Goal: Information Seeking & Learning: Find specific fact

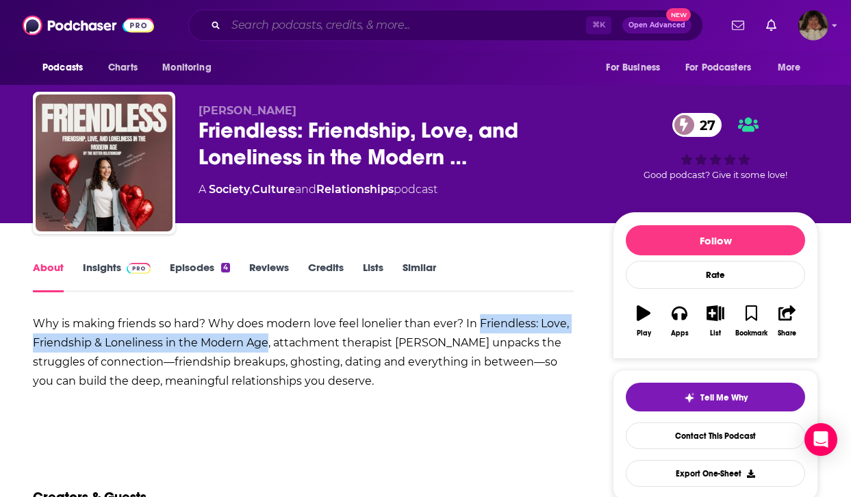
click at [361, 27] on input "Search podcasts, credits, & more..." at bounding box center [406, 25] width 360 height 22
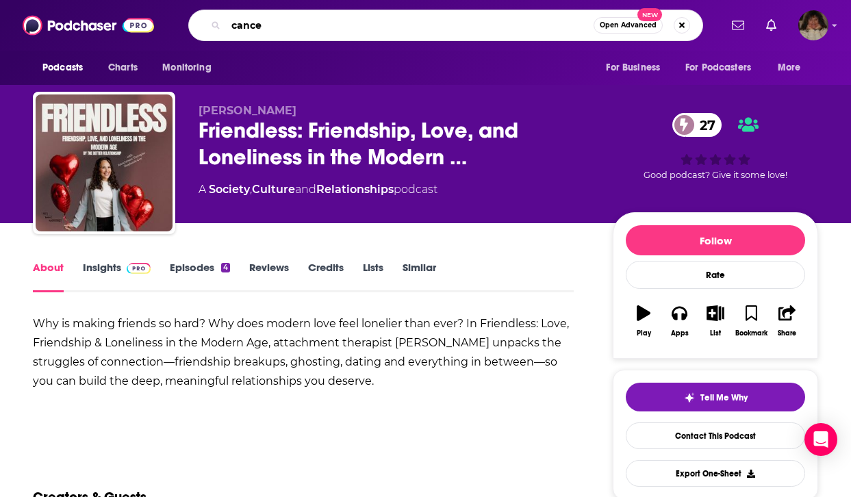
type input "[MEDICAL_DATA]"
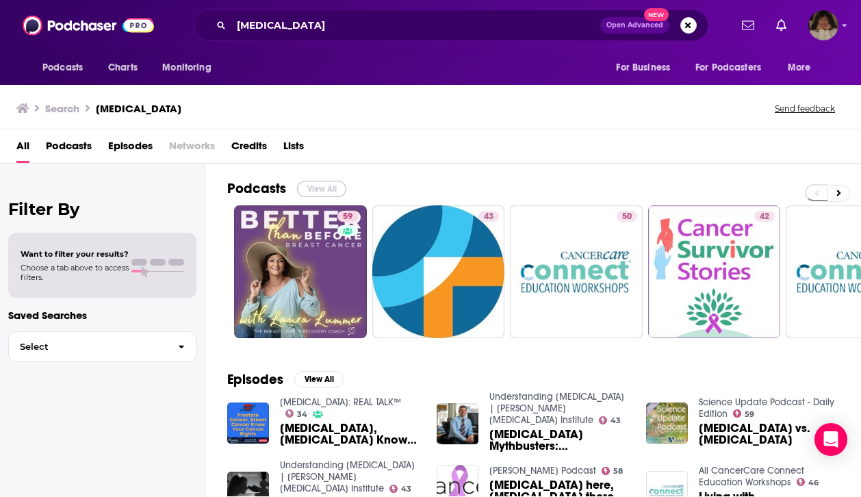
click at [322, 190] on button "View All" at bounding box center [321, 189] width 49 height 16
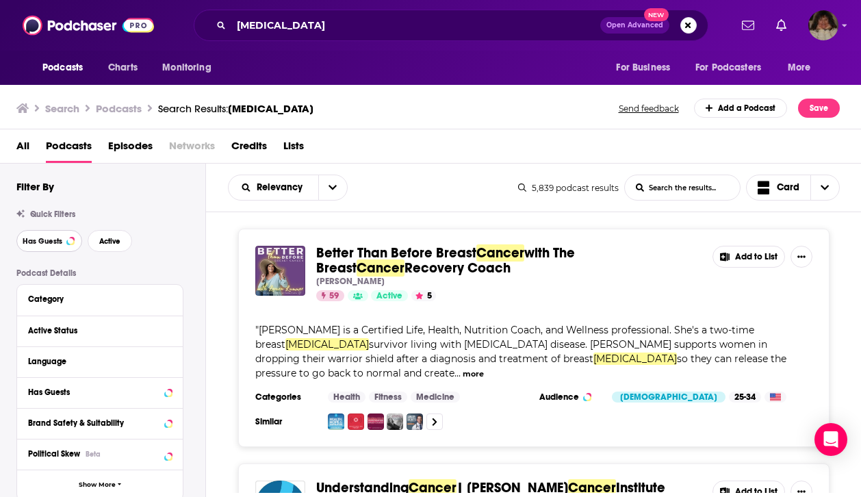
click at [38, 239] on span "Has Guests" at bounding box center [43, 241] width 40 height 8
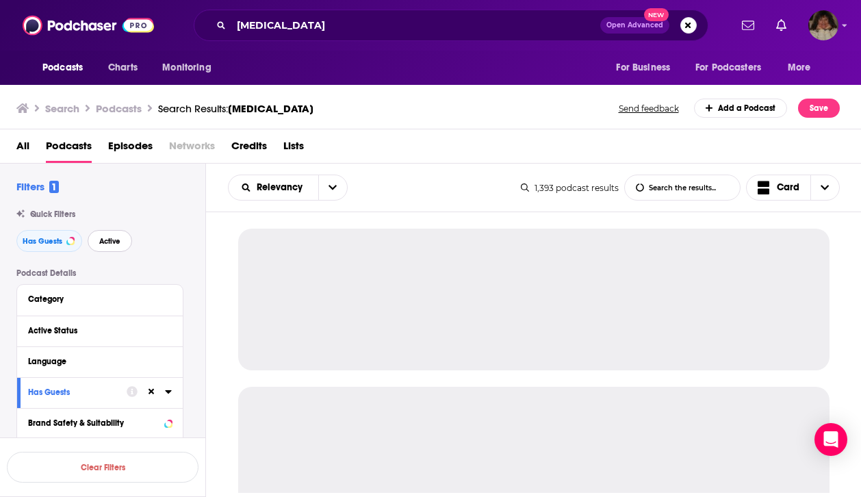
click at [118, 240] on span "Active" at bounding box center [109, 241] width 21 height 8
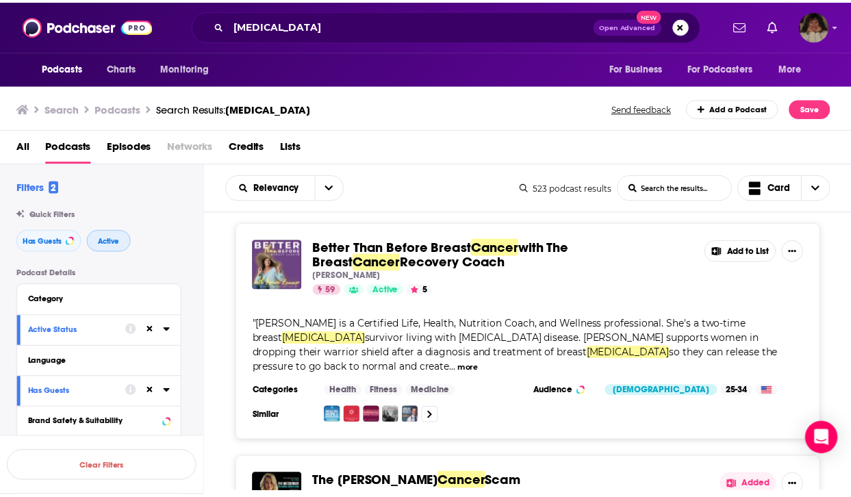
scroll to position [8, 0]
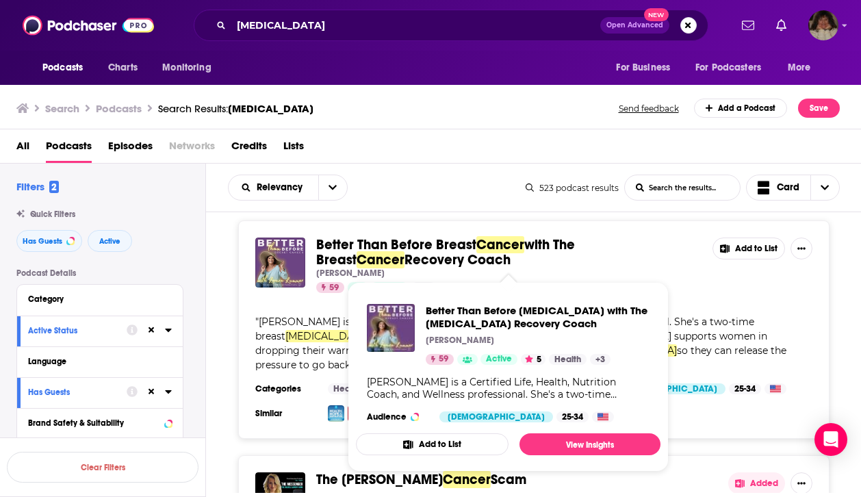
click at [474, 244] on span "Better Than Before Breast" at bounding box center [396, 244] width 160 height 17
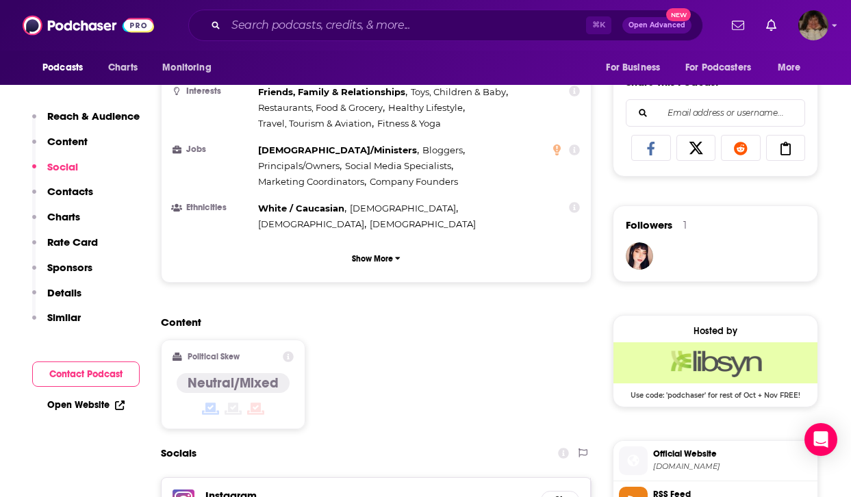
scroll to position [1037, 0]
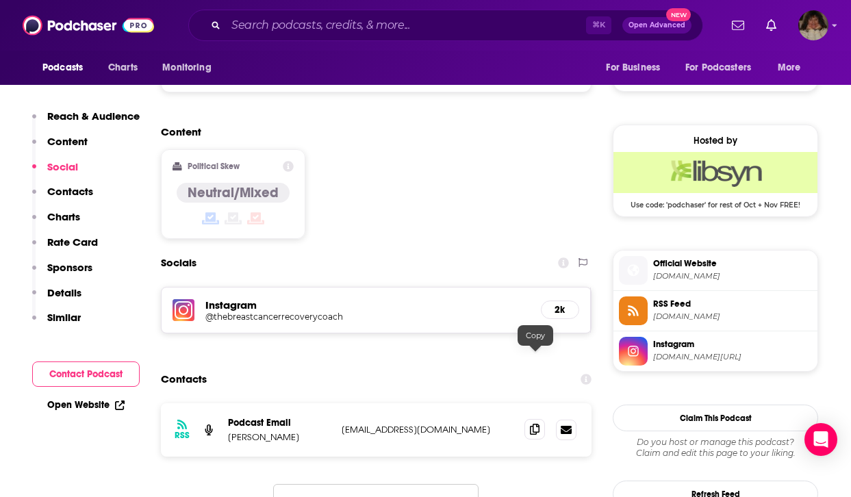
click at [532, 424] on icon at bounding box center [535, 429] width 10 height 11
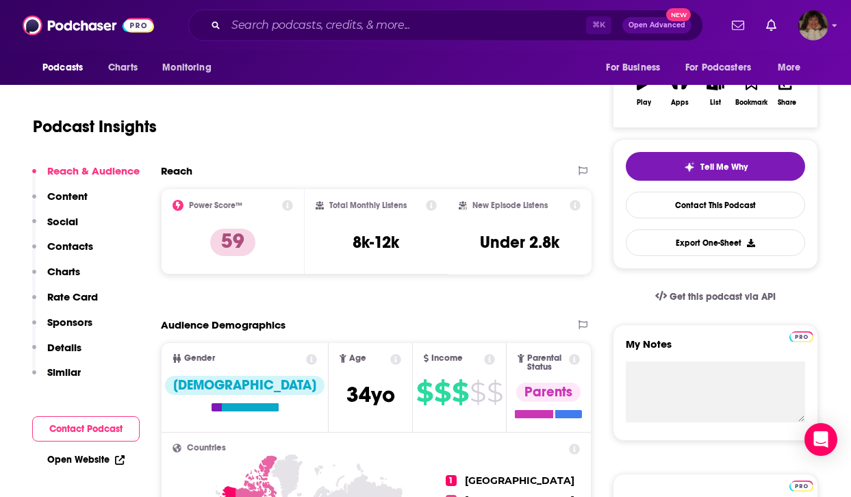
scroll to position [233, 0]
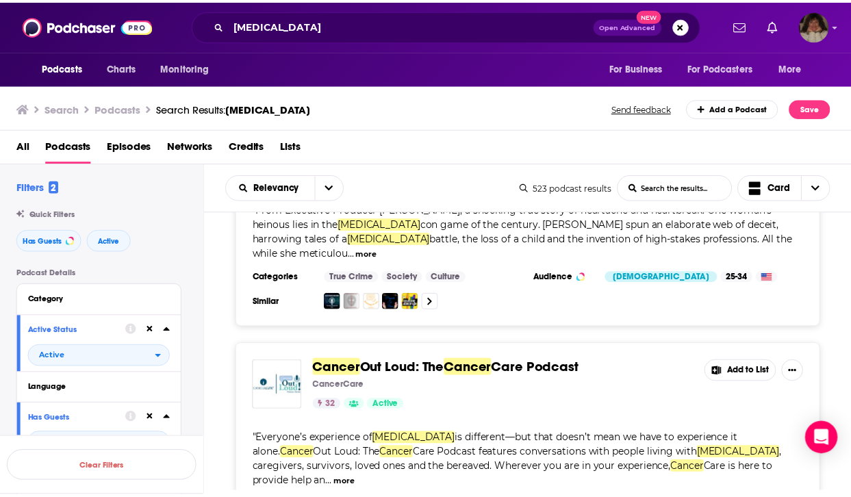
scroll to position [344, 0]
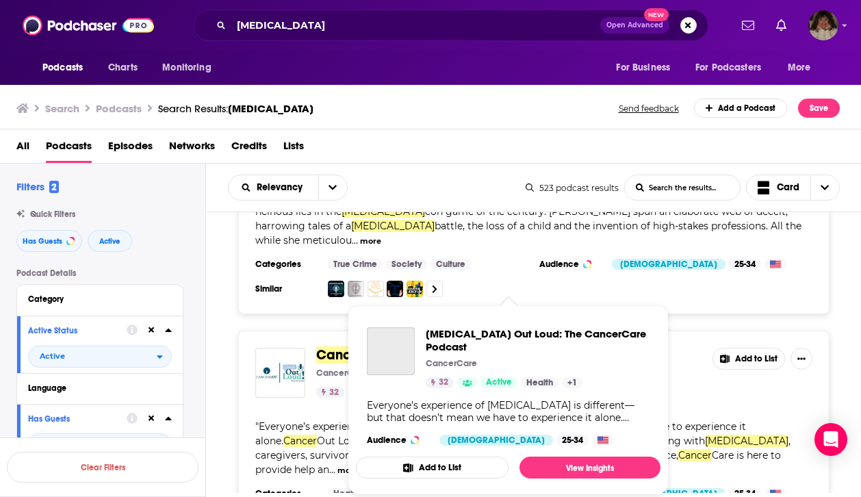
click at [506, 320] on div "[MEDICAL_DATA] Out Loud: The CancerCare Podcast CancerCare 32 Active Health + 1…" at bounding box center [508, 386] width 305 height 140
click at [333, 346] on span "Cancer" at bounding box center [340, 354] width 48 height 17
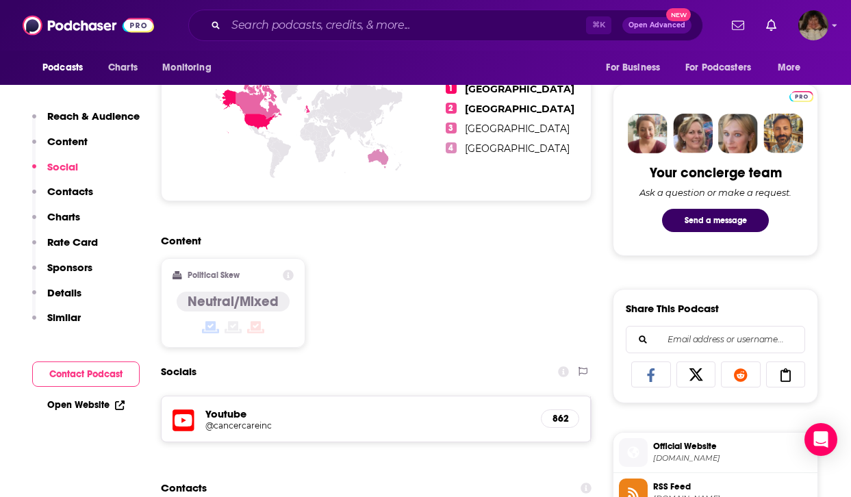
scroll to position [847, 0]
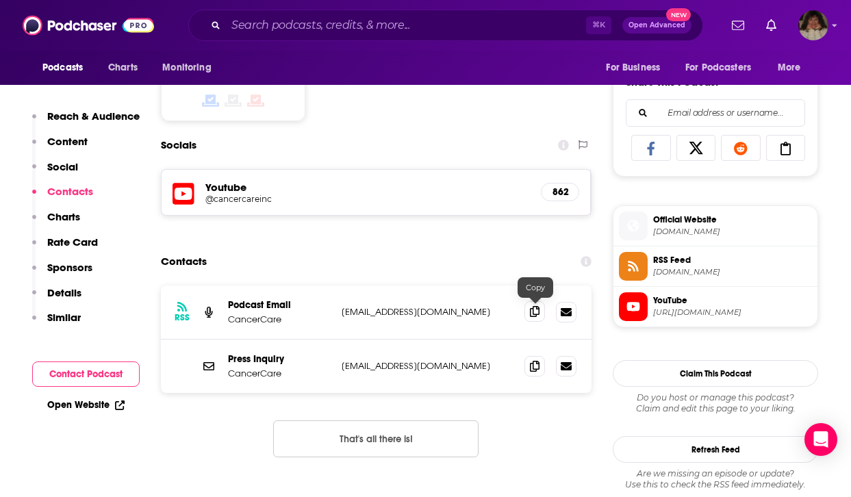
click at [532, 313] on icon at bounding box center [535, 311] width 10 height 11
click at [533, 370] on icon at bounding box center [535, 365] width 10 height 11
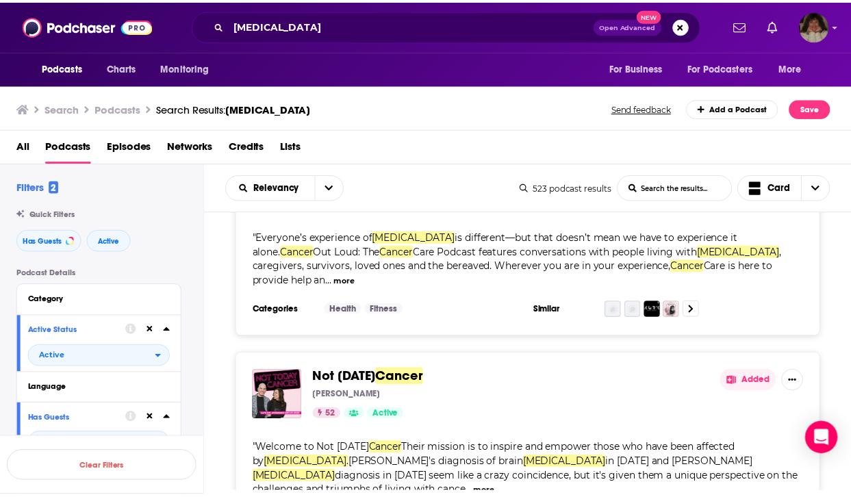
scroll to position [536, 0]
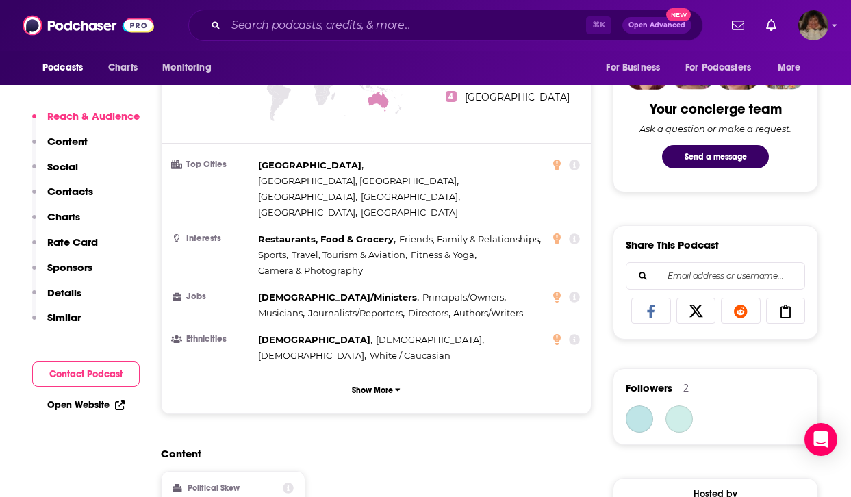
scroll to position [1127, 0]
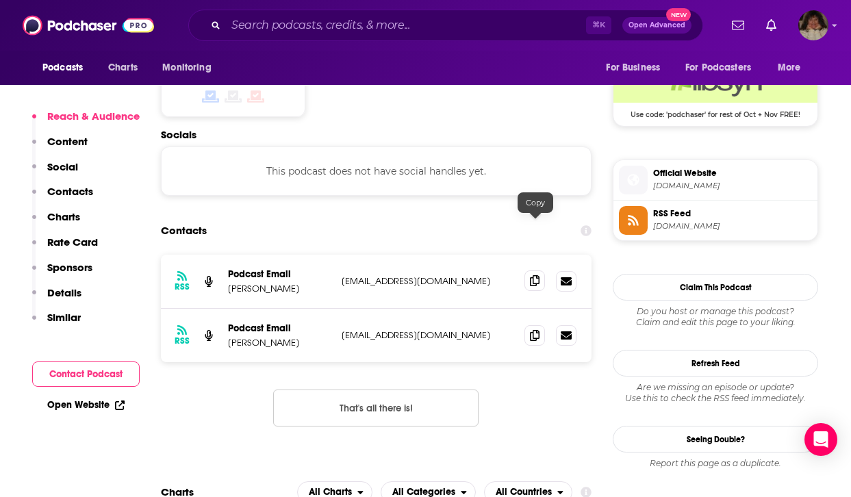
click at [540, 270] on span at bounding box center [534, 280] width 21 height 21
click at [537, 329] on icon at bounding box center [535, 334] width 10 height 11
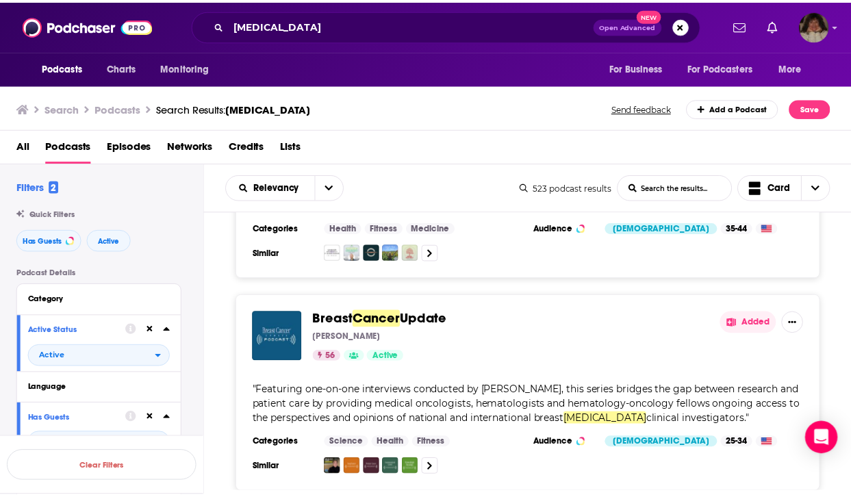
scroll to position [1270, 0]
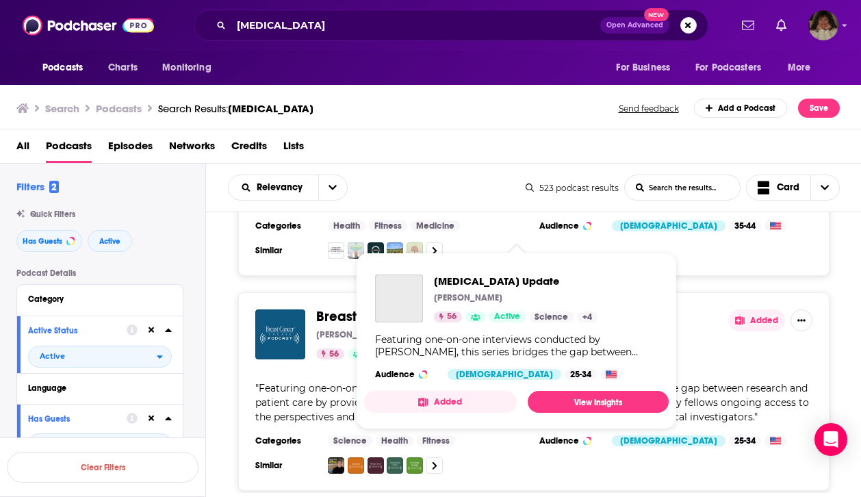
click at [407, 308] on span "Update" at bounding box center [427, 316] width 47 height 17
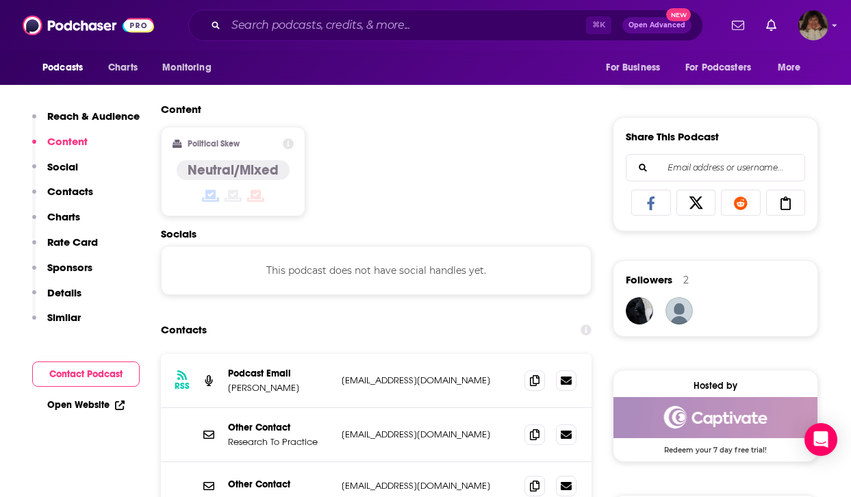
scroll to position [848, 0]
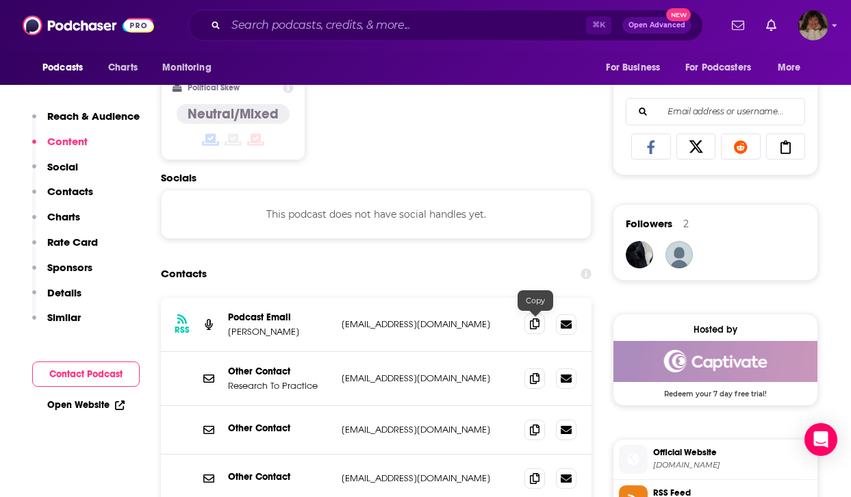
click at [535, 329] on icon at bounding box center [535, 323] width 10 height 11
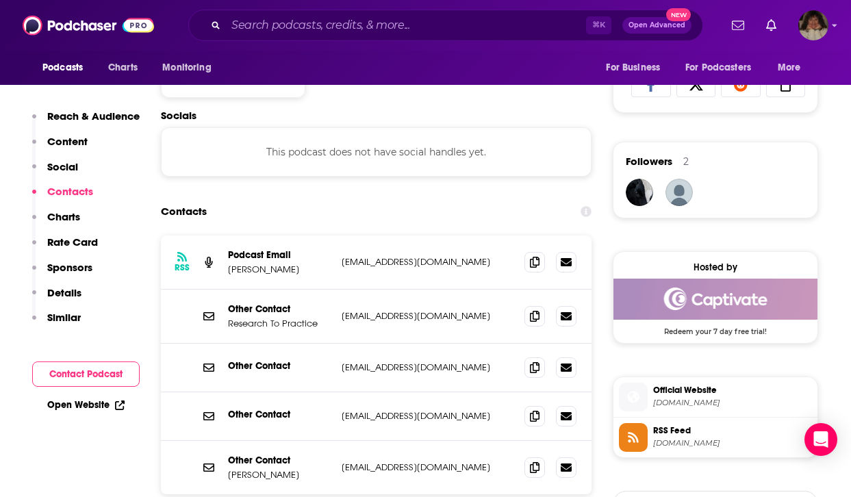
scroll to position [950, 0]
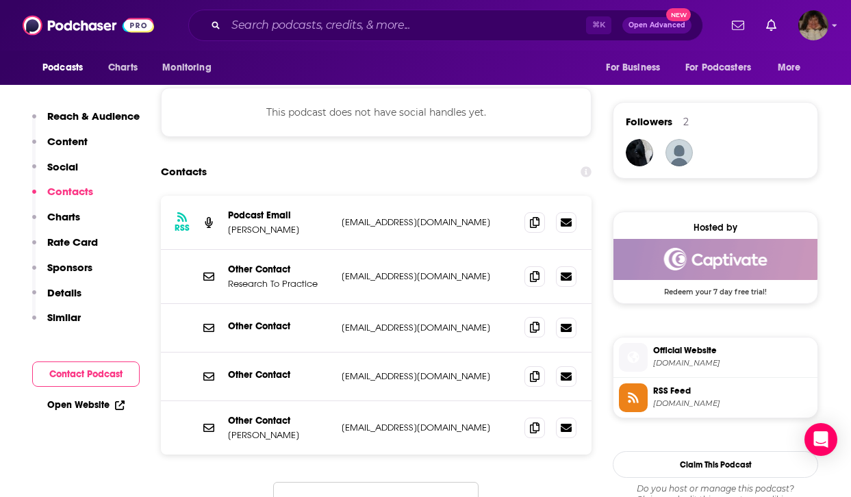
click at [536, 330] on icon at bounding box center [535, 327] width 10 height 11
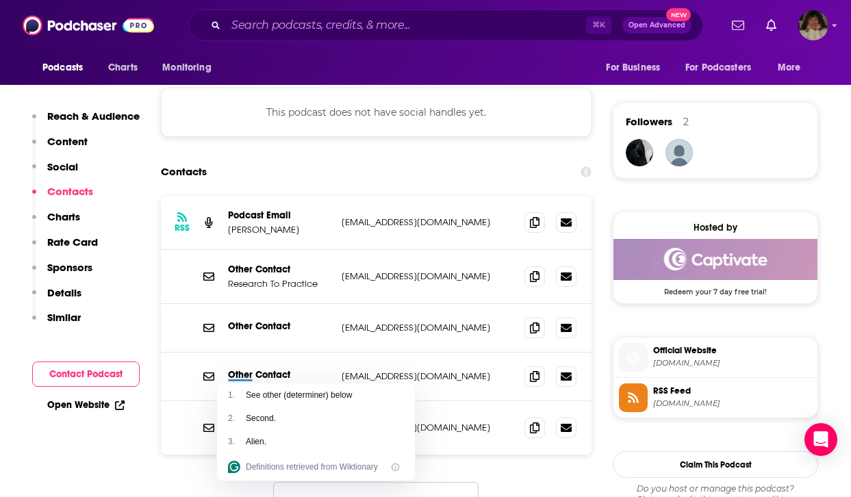
click at [491, 412] on div "Other Contact [PERSON_NAME] [EMAIL_ADDRESS][DOMAIN_NAME] [EMAIL_ADDRESS][DOMAIN…" at bounding box center [376, 427] width 430 height 53
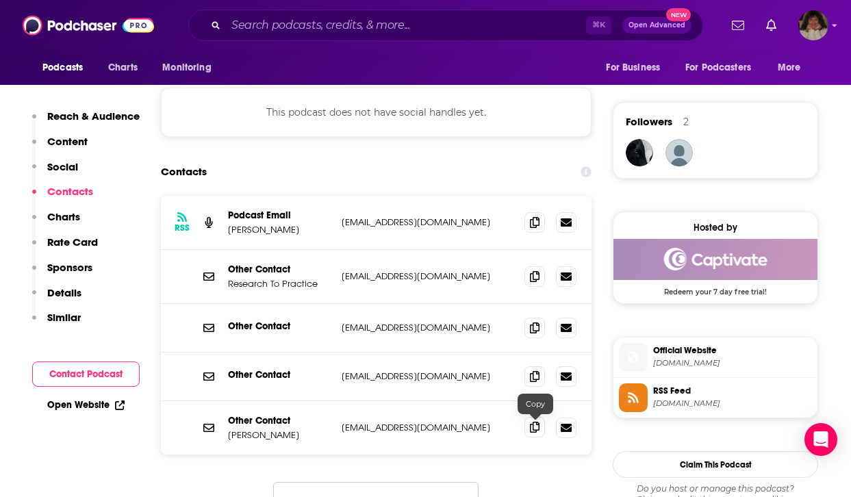
click at [532, 430] on icon at bounding box center [535, 427] width 10 height 11
